Goal: Transaction & Acquisition: Download file/media

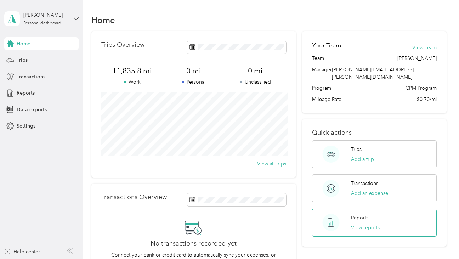
click at [377, 216] on div "Reports View reports" at bounding box center [365, 222] width 29 height 17
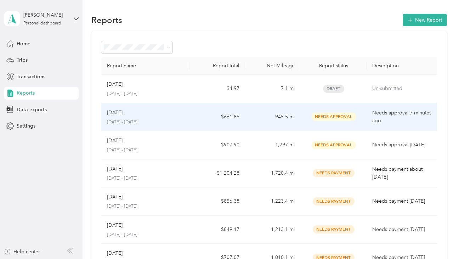
click at [396, 116] on p "Needs approval 7 minutes ago" at bounding box center [403, 117] width 62 height 16
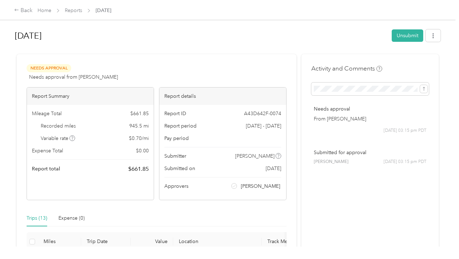
scroll to position [35, 0]
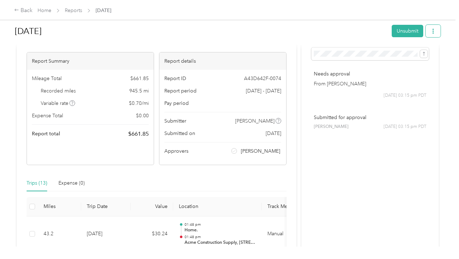
click at [436, 30] on icon "button" at bounding box center [433, 31] width 5 height 5
click at [203, 180] on div "Trips (13) Expense (0)" at bounding box center [157, 183] width 260 height 16
click at [436, 29] on span "button" at bounding box center [433, 31] width 5 height 6
click at [426, 54] on span "Download" at bounding box center [416, 56] width 23 height 7
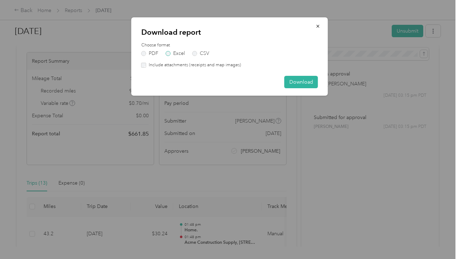
click at [168, 53] on label "Excel" at bounding box center [175, 53] width 19 height 5
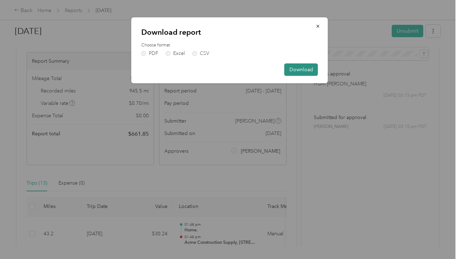
click at [296, 67] on button "Download" at bounding box center [301, 69] width 34 height 12
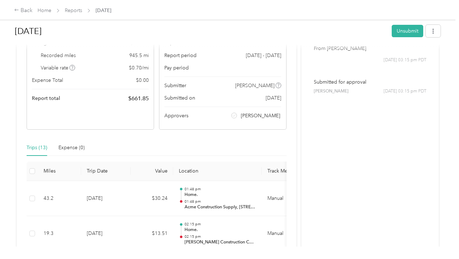
scroll to position [0, 0]
